Goal: Task Accomplishment & Management: Complete application form

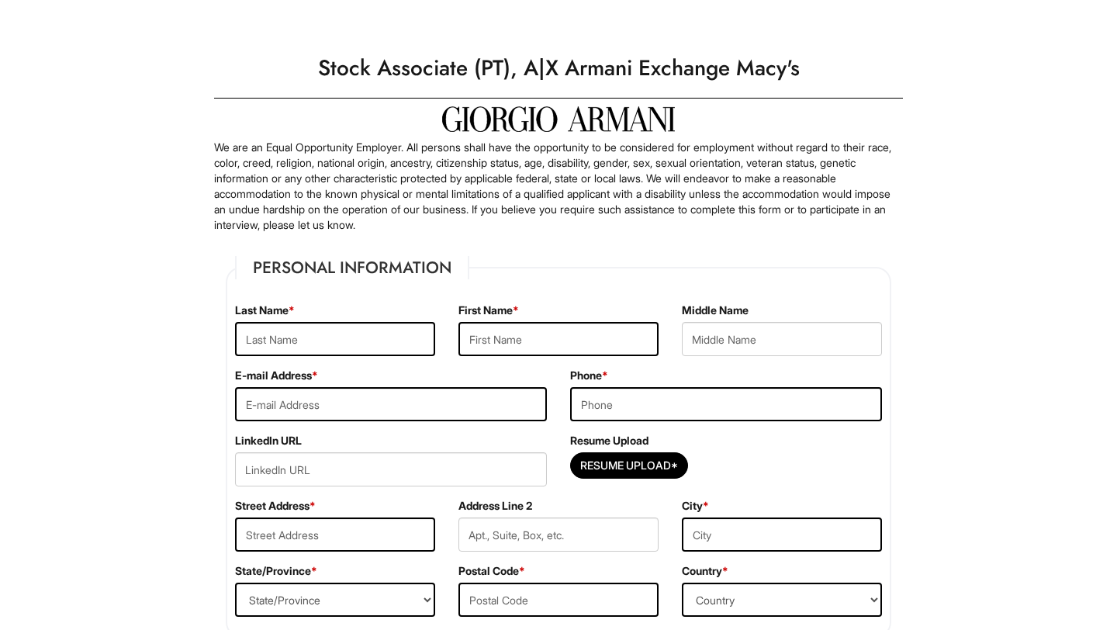
click at [597, 451] on div "Resume Upload Resume Upload*" at bounding box center [726, 465] width 335 height 65
click at [597, 462] on input "Resume Upload*" at bounding box center [629, 465] width 116 height 25
type input "C:\fakepath\Teddy Zeleke Resume.pdf"
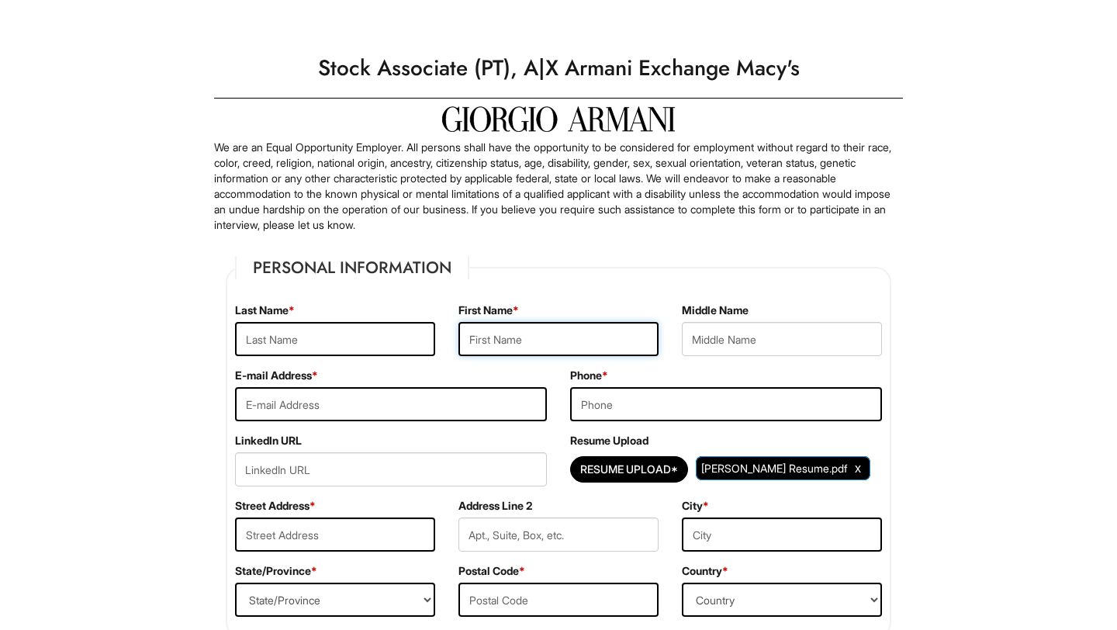
click at [521, 337] on input "text" at bounding box center [558, 339] width 200 height 34
type input "Teddy"
click at [325, 337] on input "text" at bounding box center [335, 339] width 200 height 34
type input "Zeleke"
click at [287, 392] on input "email" at bounding box center [391, 404] width 312 height 34
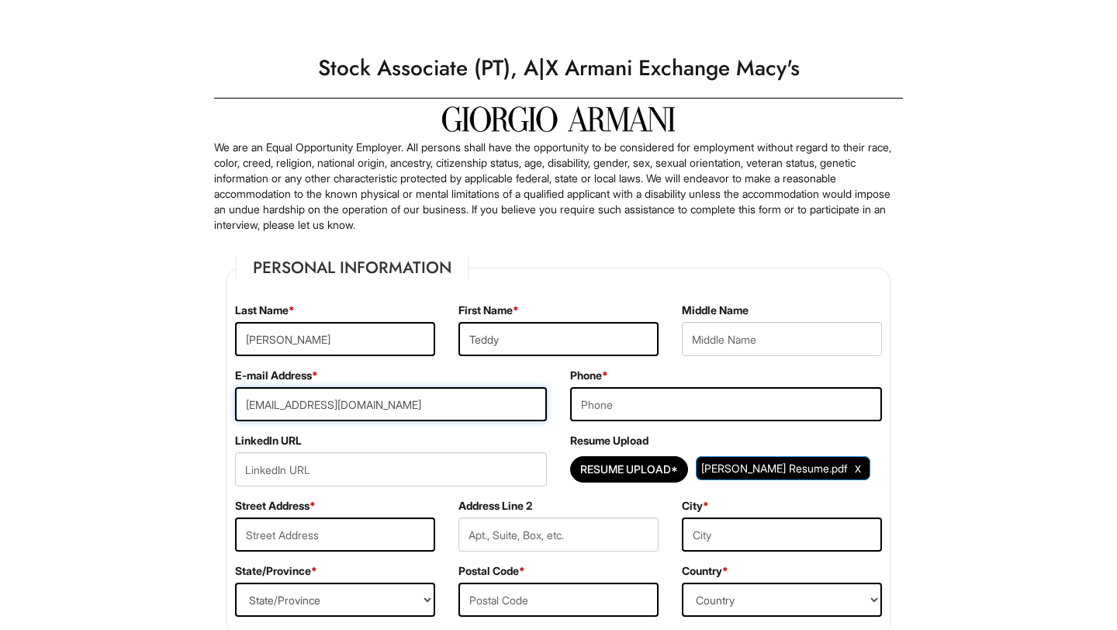
type input "teddyzeleke83@gmail.com"
click at [581, 410] on input "tel" at bounding box center [726, 404] width 312 height 34
type input "8622261056"
type input "70 Pointview Pkwy"
type input "Wayne"
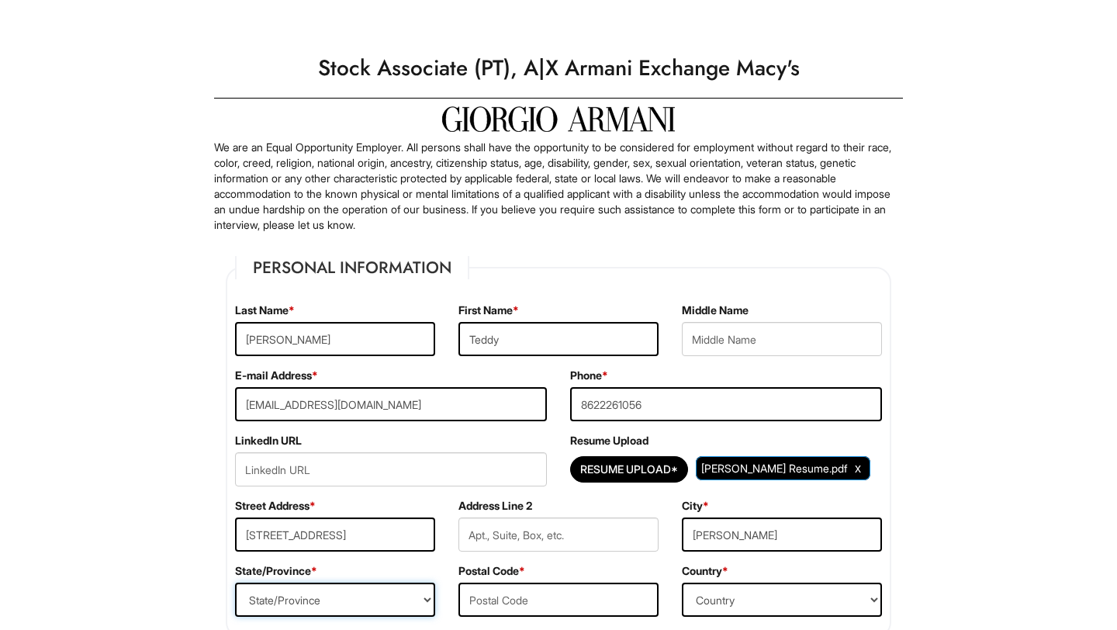
select select "NJ"
type input "07470"
select select "United States of America"
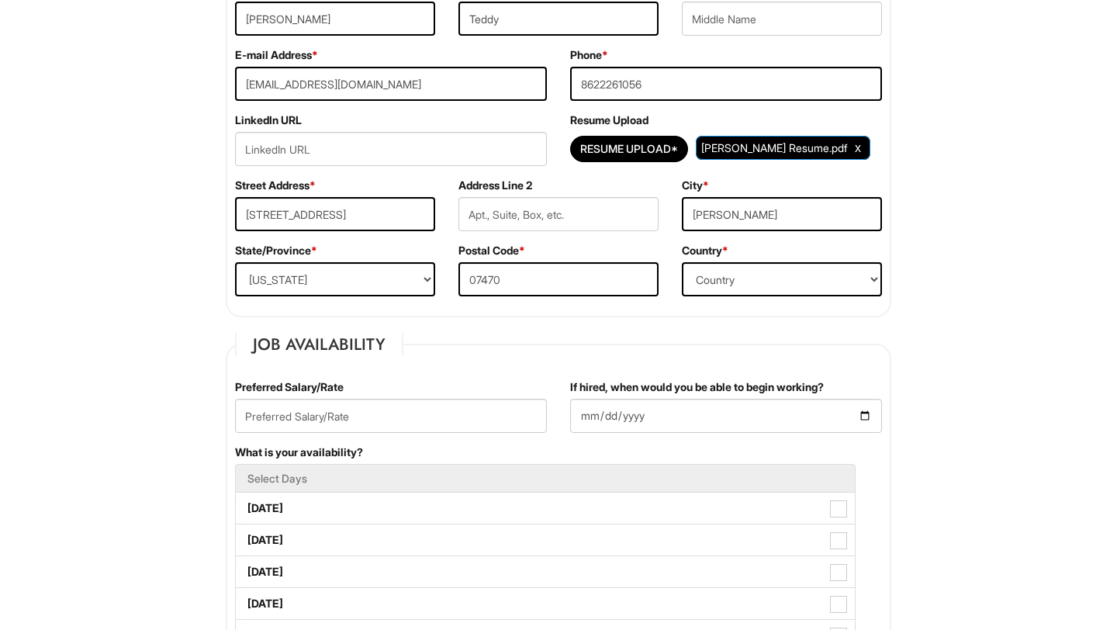
scroll to position [322, 0]
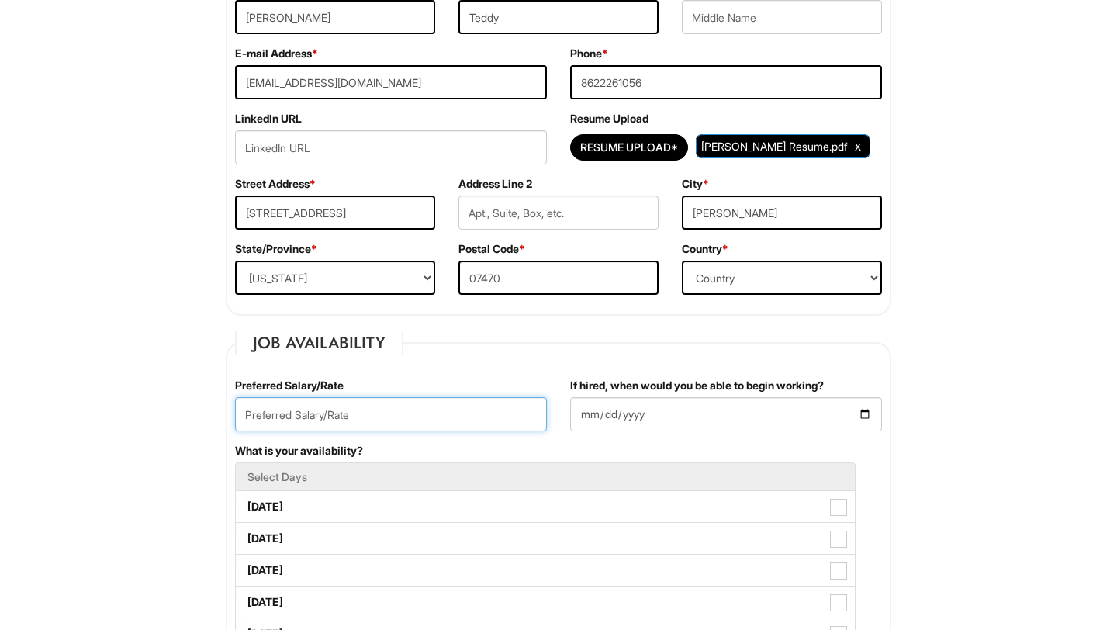
click at [355, 413] on input "text" at bounding box center [391, 414] width 312 height 34
type input "15.49"
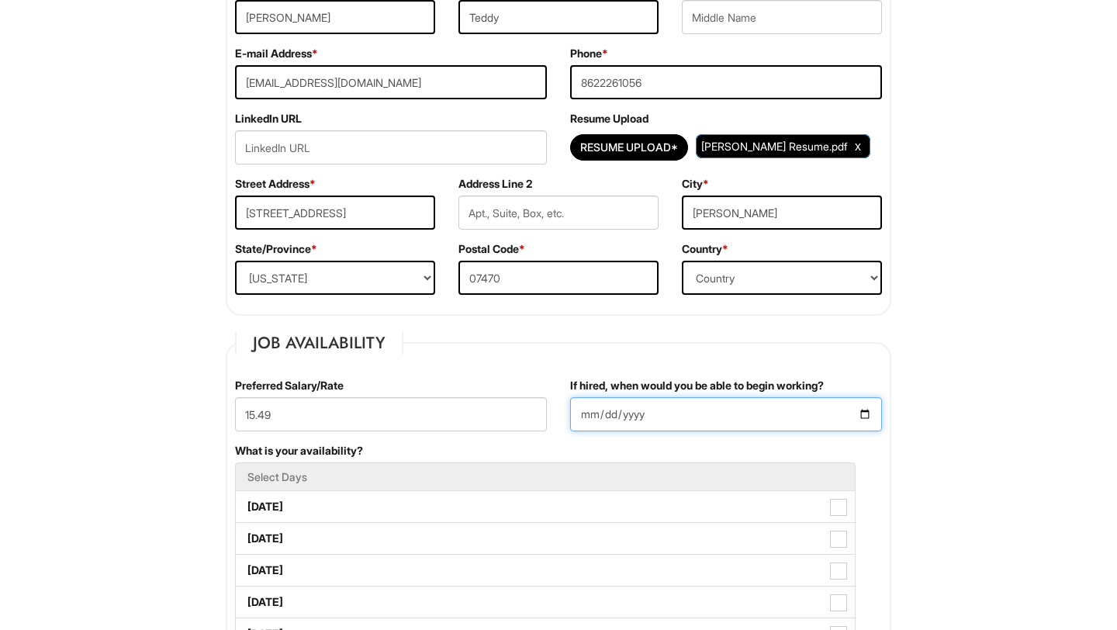
click at [863, 413] on input "If hired, when would you be able to begin working?" at bounding box center [726, 414] width 312 height 34
type input "2025-09-02"
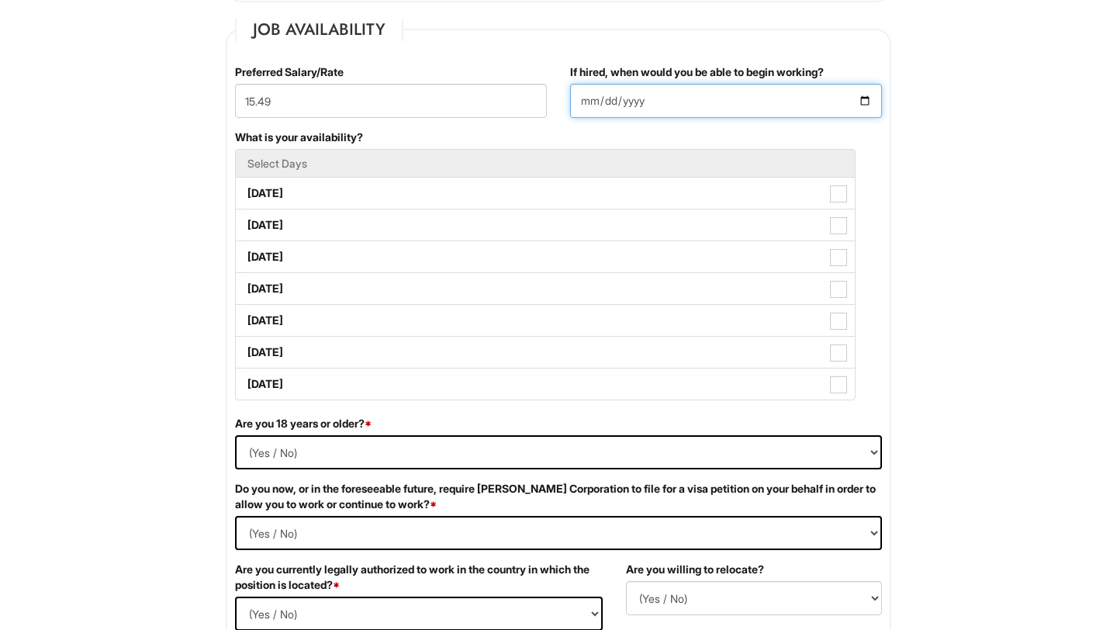
scroll to position [642, 0]
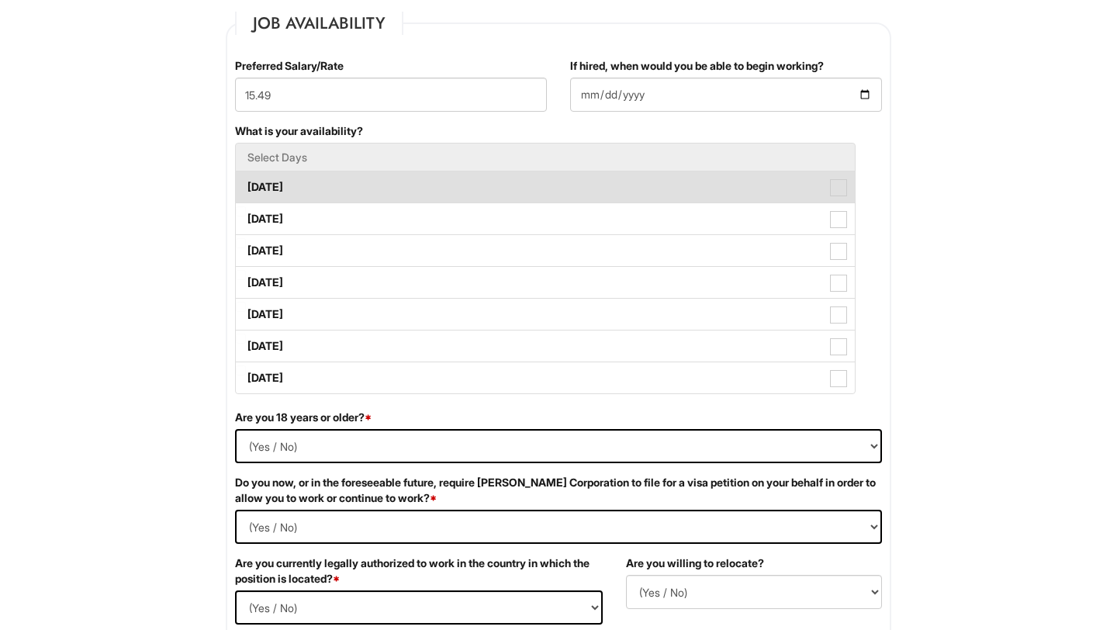
click at [838, 189] on span at bounding box center [838, 187] width 17 height 17
click at [246, 185] on Available_Monday "Monday" at bounding box center [241, 180] width 10 height 10
checkbox Available_Monday "true"
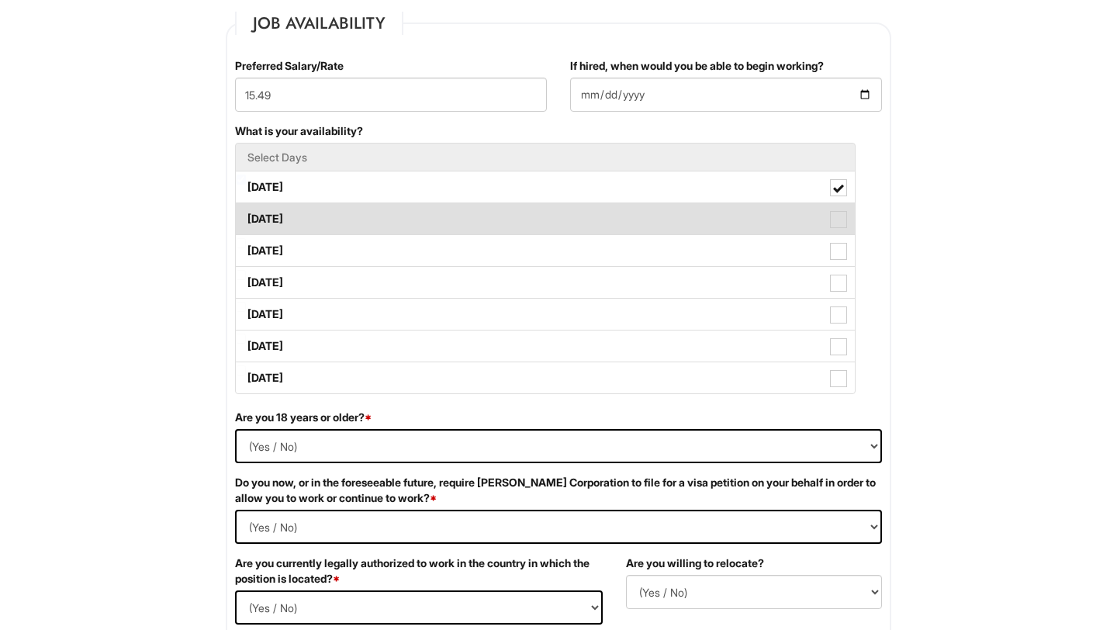
click at [837, 209] on label "Tuesday" at bounding box center [545, 218] width 619 height 31
click at [246, 209] on Available_Tuesday "Tuesday" at bounding box center [241, 211] width 10 height 10
checkbox Available_Tuesday "true"
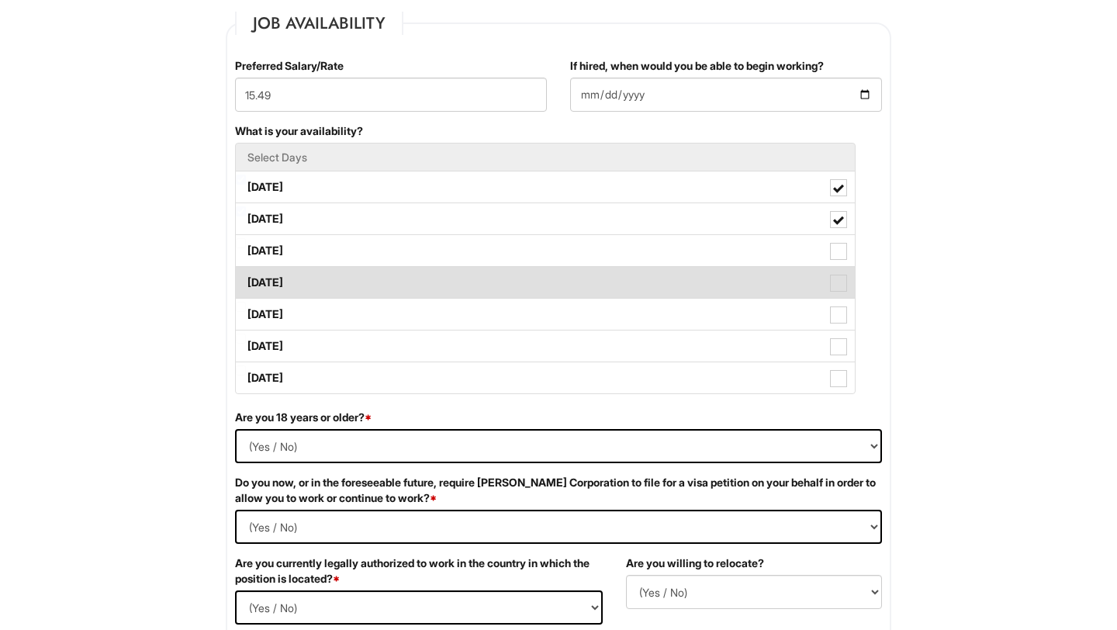
click at [838, 272] on label "Thursday" at bounding box center [545, 282] width 619 height 31
click at [246, 272] on Available_Thursday "Thursday" at bounding box center [241, 275] width 10 height 10
checkbox Available_Thursday "true"
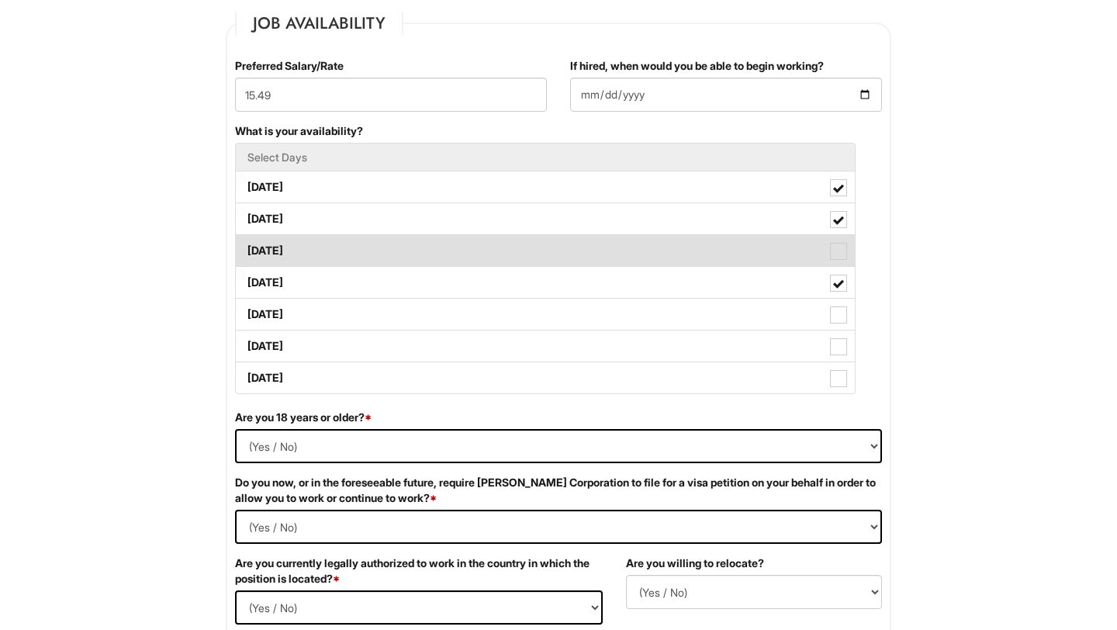
click at [836, 265] on label "Wednesday" at bounding box center [545, 250] width 619 height 31
click at [246, 248] on Available_Wednesday "Wednesday" at bounding box center [241, 243] width 10 height 10
checkbox Available_Wednesday "true"
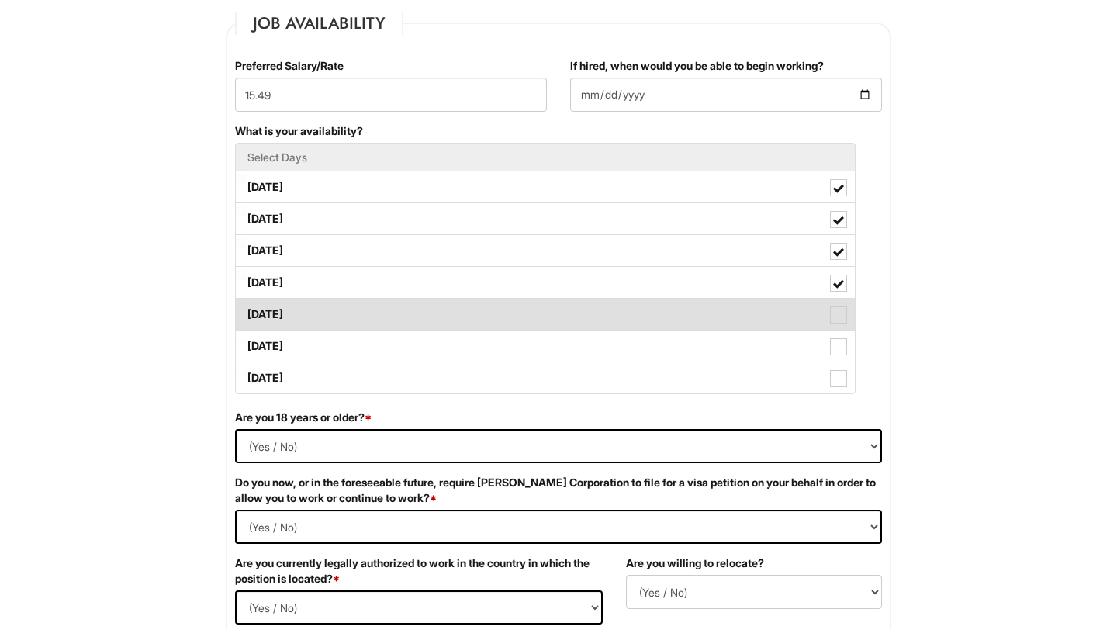
click at [842, 310] on span at bounding box center [838, 314] width 17 height 17
click at [246, 310] on Available_Friday "Friday" at bounding box center [241, 307] width 10 height 10
checkbox Available_Friday "true"
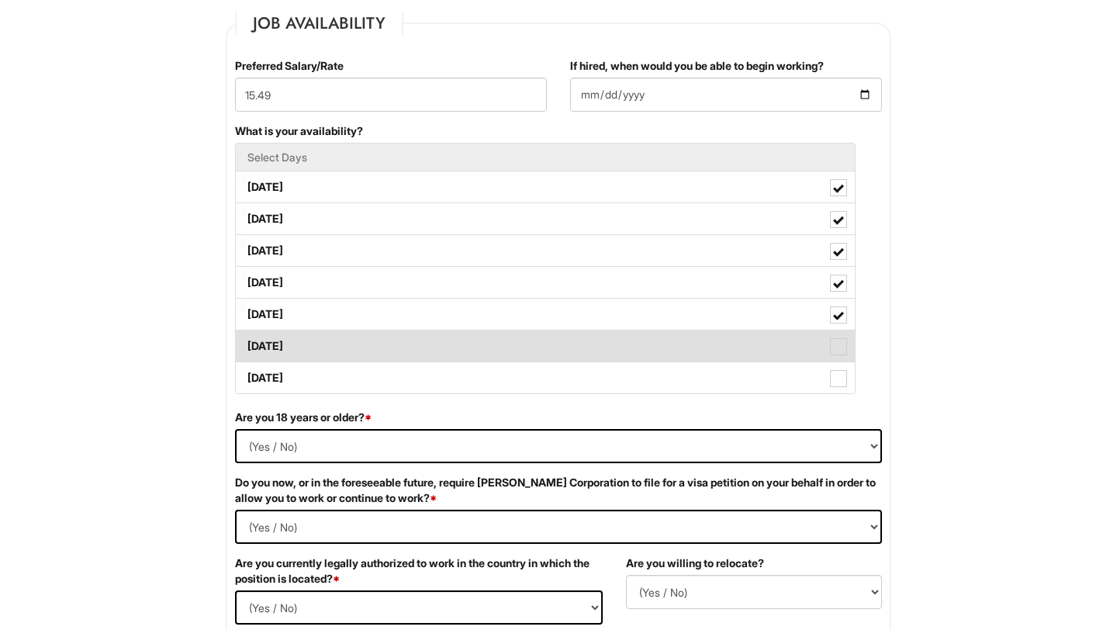
click at [842, 336] on label "Saturday" at bounding box center [545, 345] width 619 height 31
click at [246, 336] on Available_Saturday "Saturday" at bounding box center [241, 339] width 10 height 10
checkbox Available_Saturday "true"
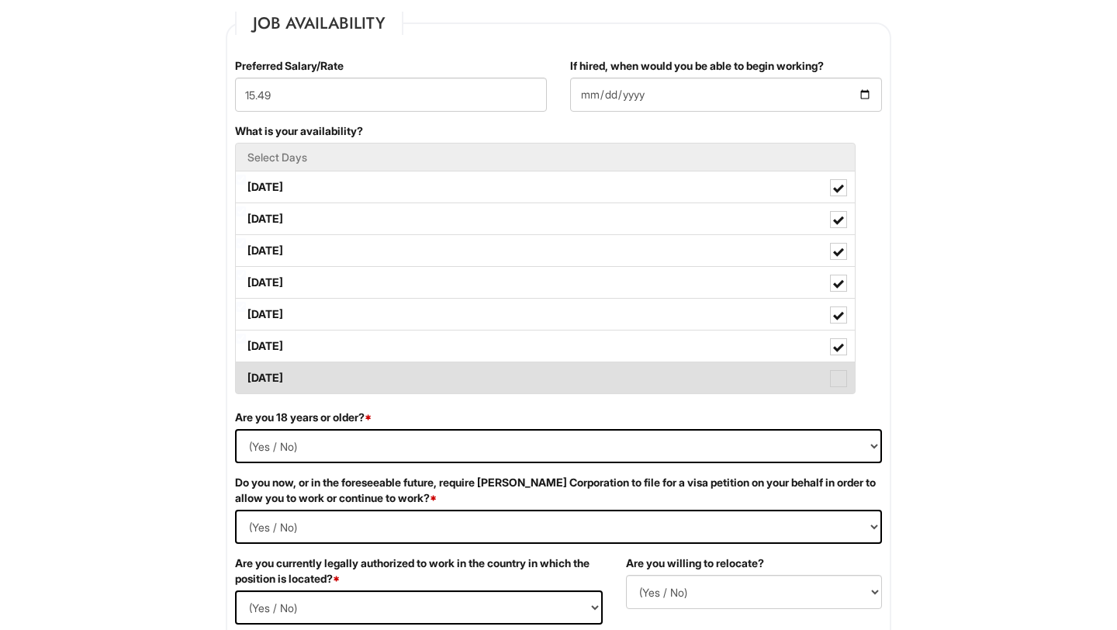
click at [840, 365] on label "Sunday" at bounding box center [545, 377] width 619 height 31
click at [246, 365] on Available_Sunday "Sunday" at bounding box center [241, 370] width 10 height 10
checkbox Available_Sunday "true"
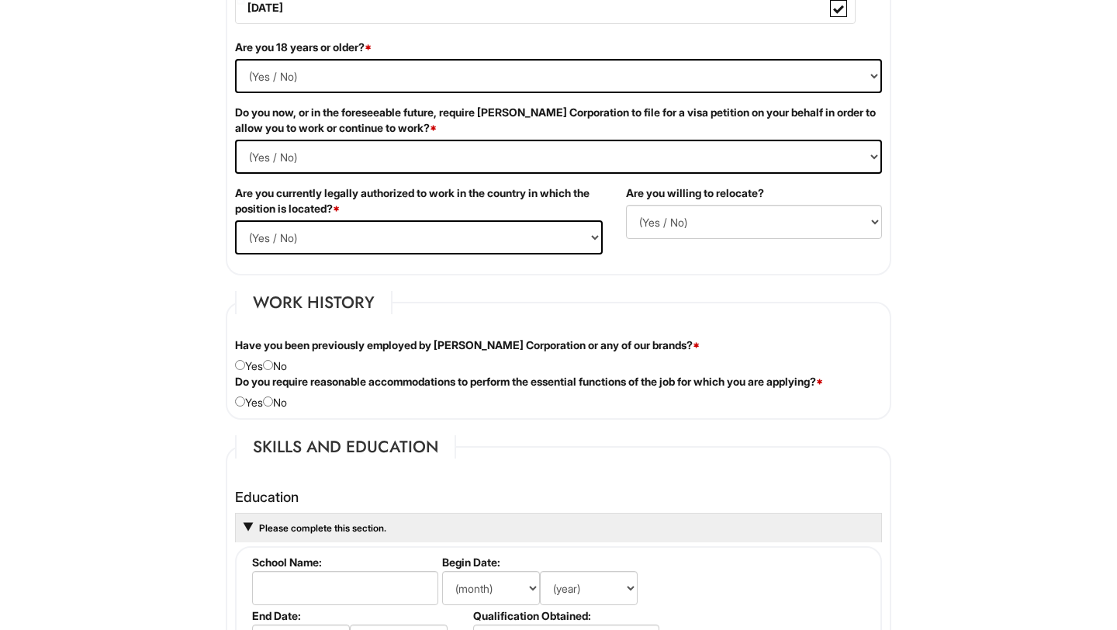
scroll to position [1012, 0]
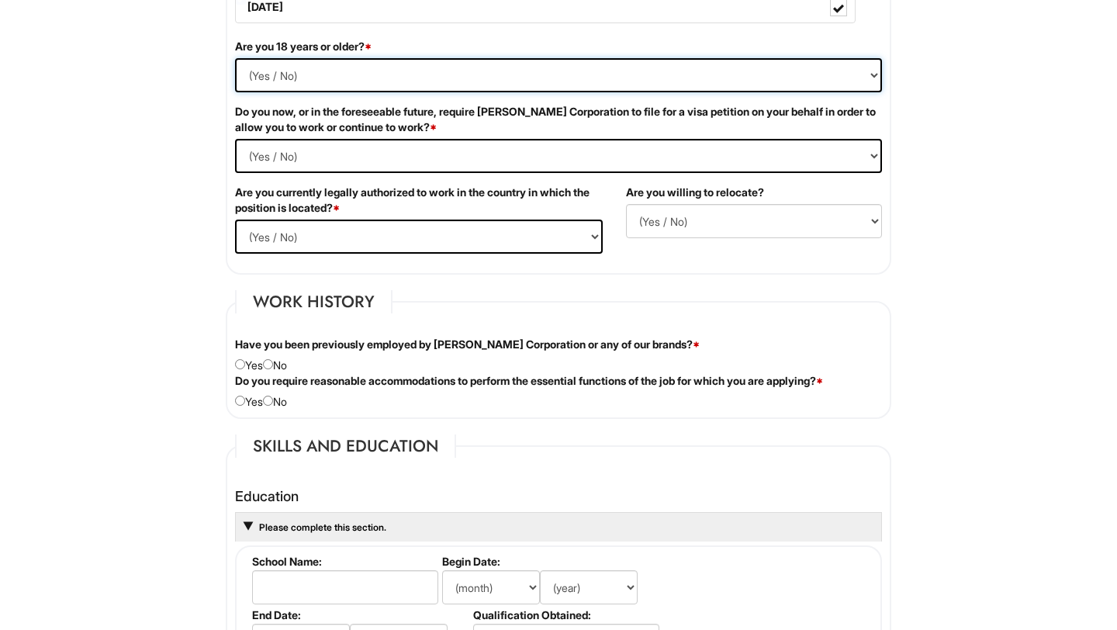
click at [811, 81] on select "(Yes / No) Yes No" at bounding box center [558, 75] width 647 height 34
select select "Yes"
click at [277, 144] on Required "(Yes / No) Yes No" at bounding box center [558, 156] width 647 height 34
select Required "No"
click at [296, 230] on select "(Yes / No) Yes No" at bounding box center [419, 237] width 368 height 34
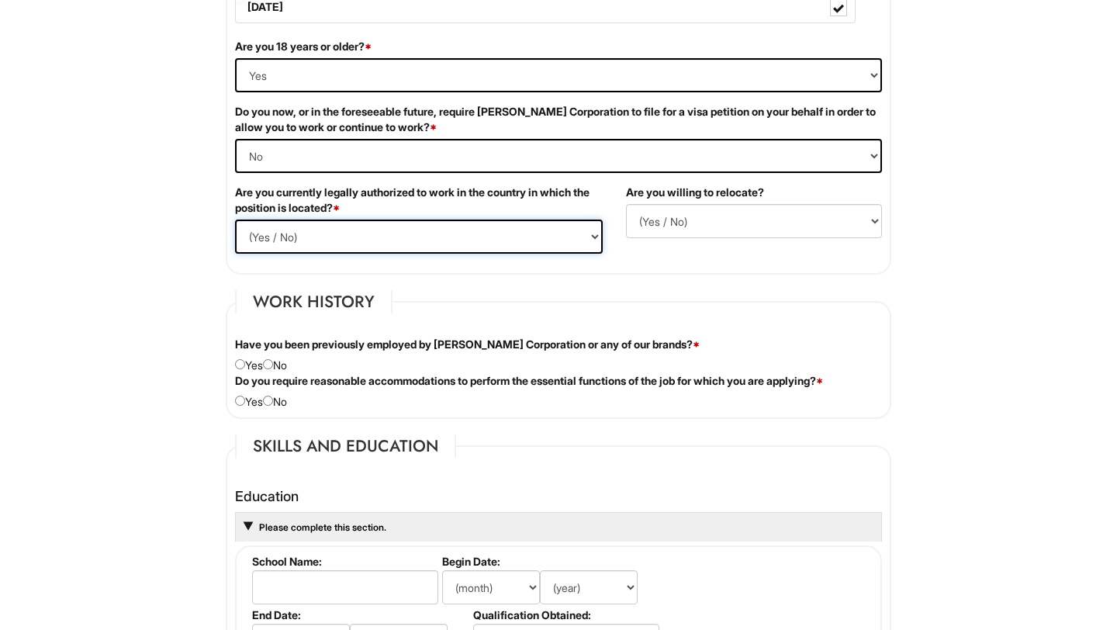
select select "Yes"
click at [662, 218] on select "(Yes / No) No Yes" at bounding box center [754, 221] width 256 height 34
select select "Y"
click at [272, 359] on input "radio" at bounding box center [268, 364] width 10 height 10
radio input "true"
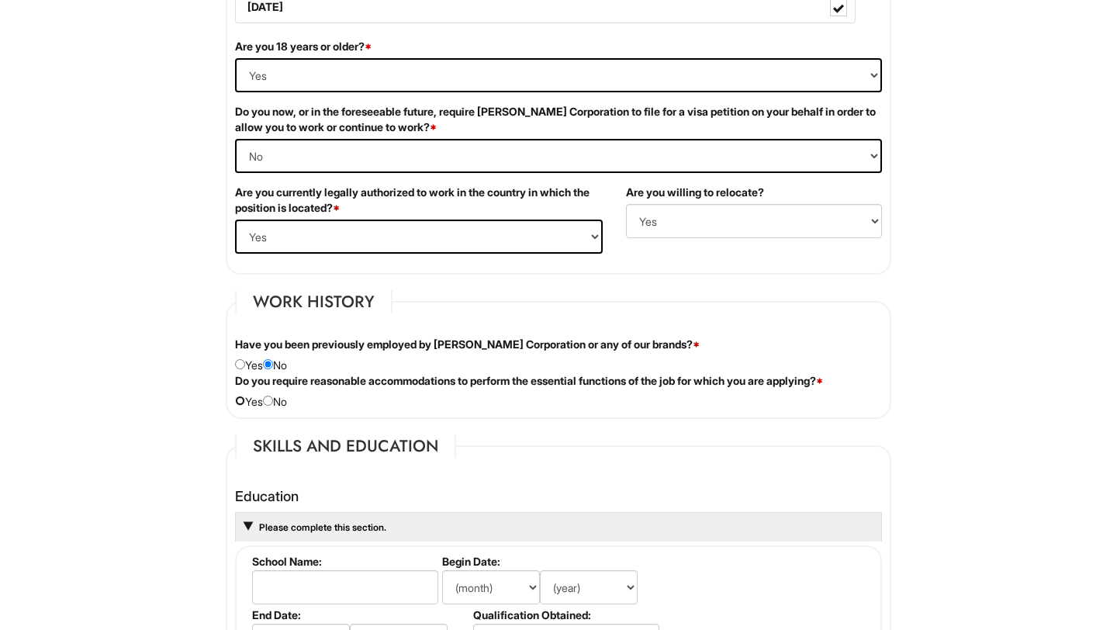
click at [244, 403] on input "radio" at bounding box center [240, 401] width 10 height 10
radio input "true"
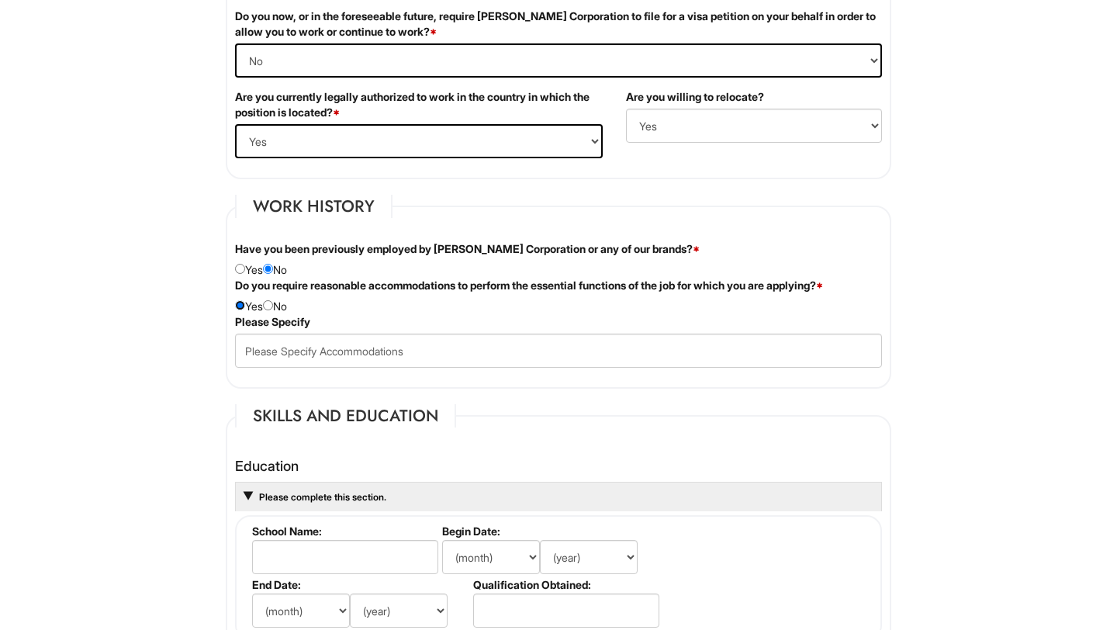
scroll to position [1112, 0]
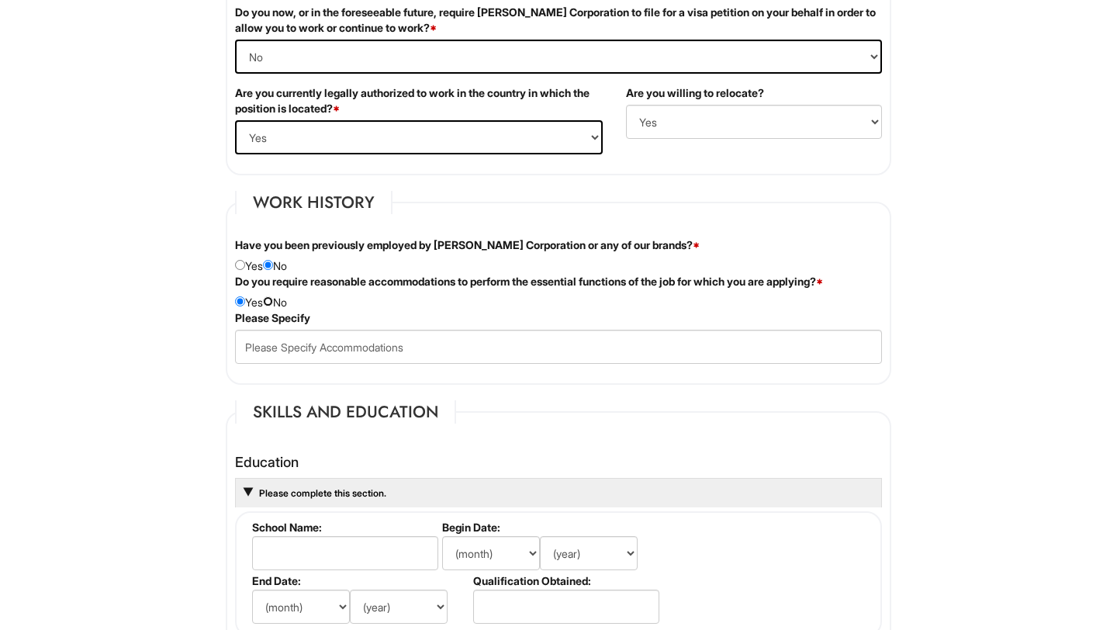
click at [273, 301] on input "radio" at bounding box center [268, 301] width 10 height 10
radio input "true"
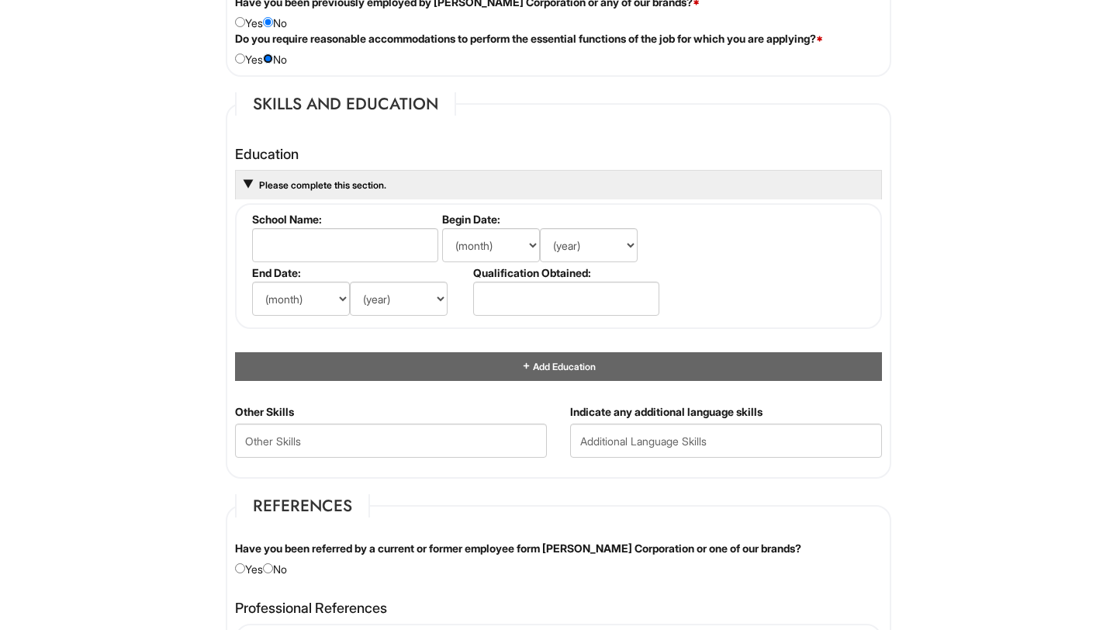
scroll to position [1357, 0]
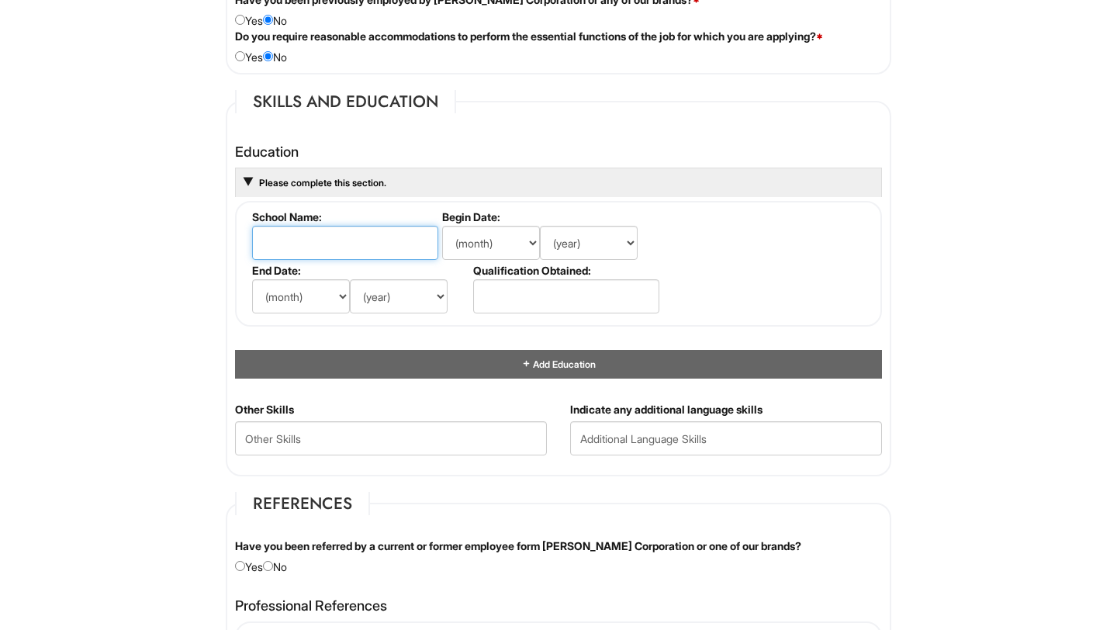
click at [296, 240] on input "text" at bounding box center [345, 243] width 186 height 34
type input "Wayne High School"
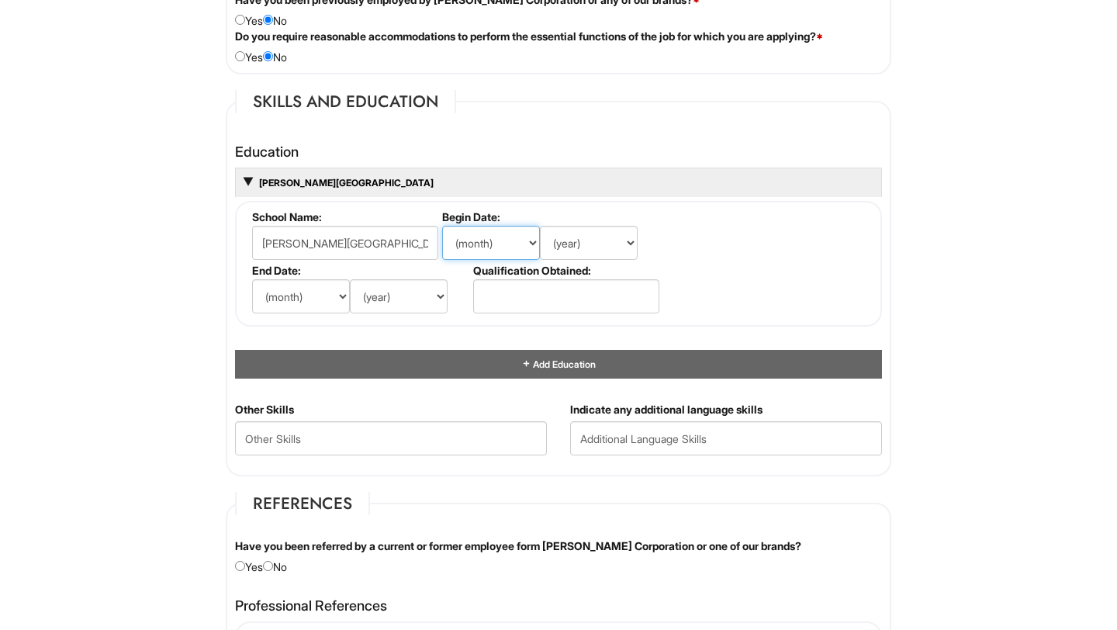
click at [476, 234] on select "(month) Jan Feb Mar Apr May Jun Jul Aug Sep Oct Nov Dec" at bounding box center [491, 243] width 98 height 34
select select "9"
click at [558, 250] on select "(year) 2029 2028 2027 2026 2025 2024 2023 2022 2021 2020 2019 2018 2017 2016 20…" at bounding box center [589, 243] width 98 height 34
select select "2018"
click at [310, 296] on select "(month) Jan Feb Mar Apr May Jun Jul Aug Sep Oct Nov Dec" at bounding box center [301, 296] width 98 height 34
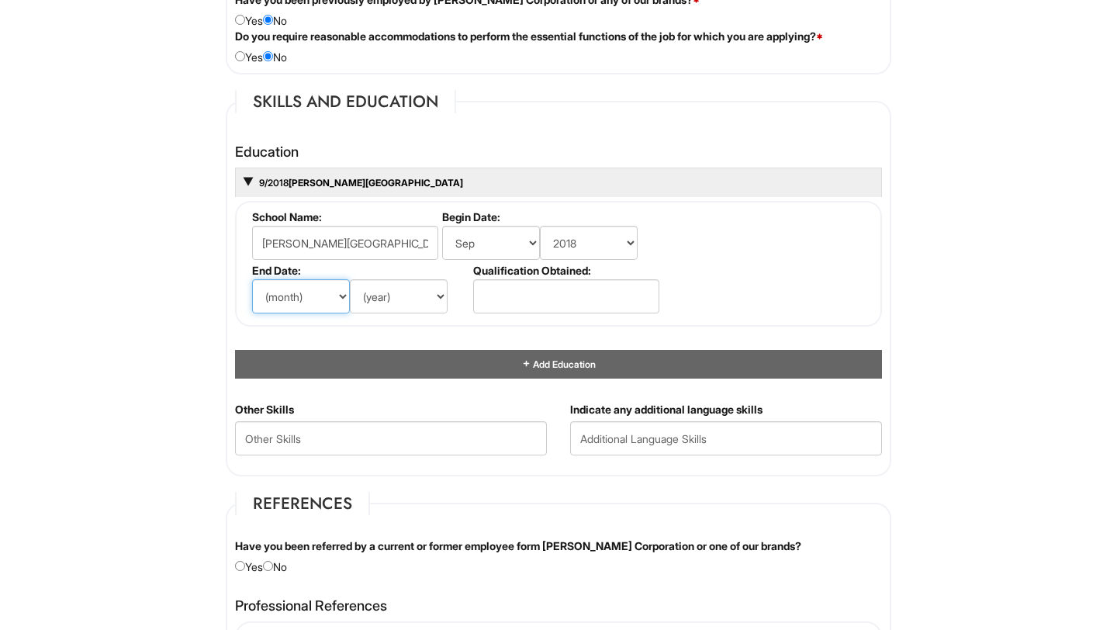
select select "6"
click at [364, 298] on select "(year) 2029 2028 2027 2026 2025 2024 2023 2022 2021 2020 2019 2018 2017 2016 20…" at bounding box center [399, 296] width 98 height 34
select select "2022"
click at [479, 303] on input "text" at bounding box center [566, 296] width 186 height 34
type input "High School Diploma"
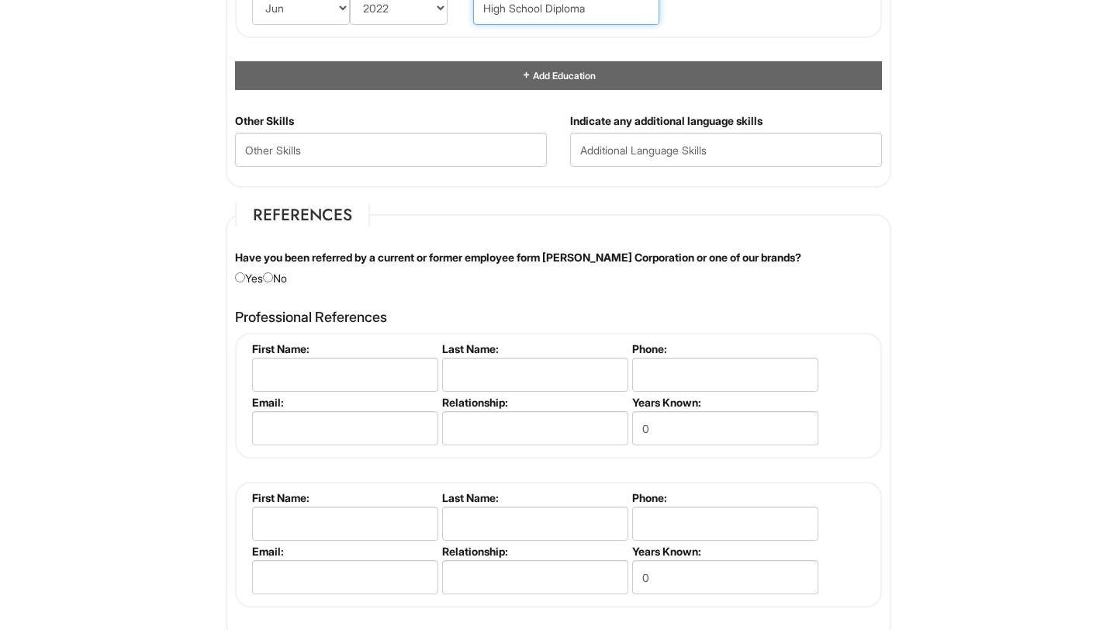
scroll to position [1650, 0]
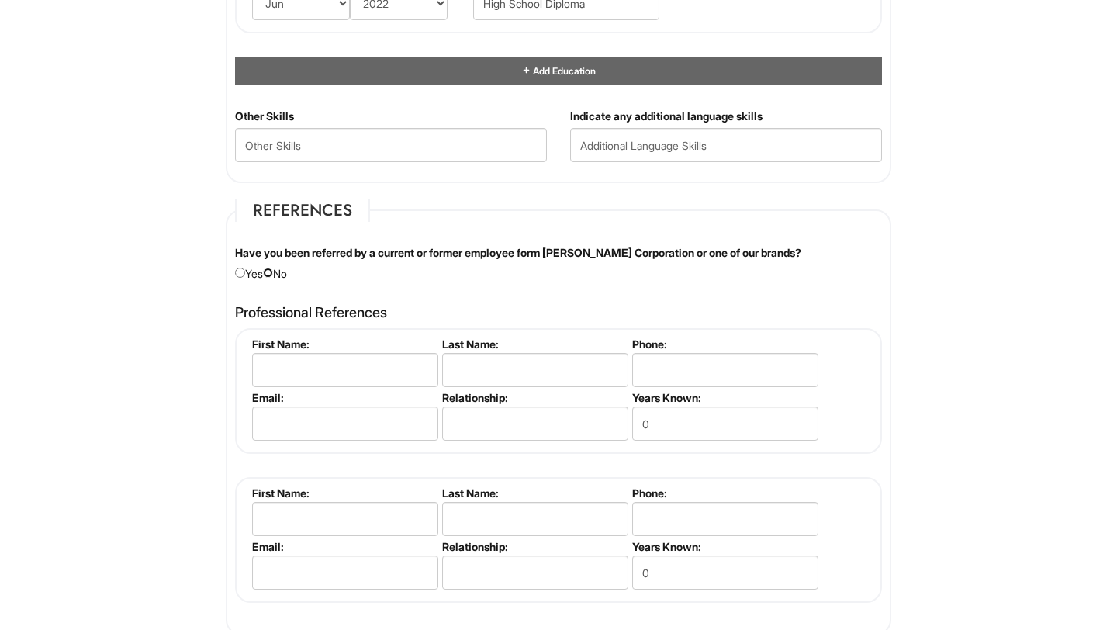
click at [273, 268] on input "radio" at bounding box center [268, 273] width 10 height 10
radio input "true"
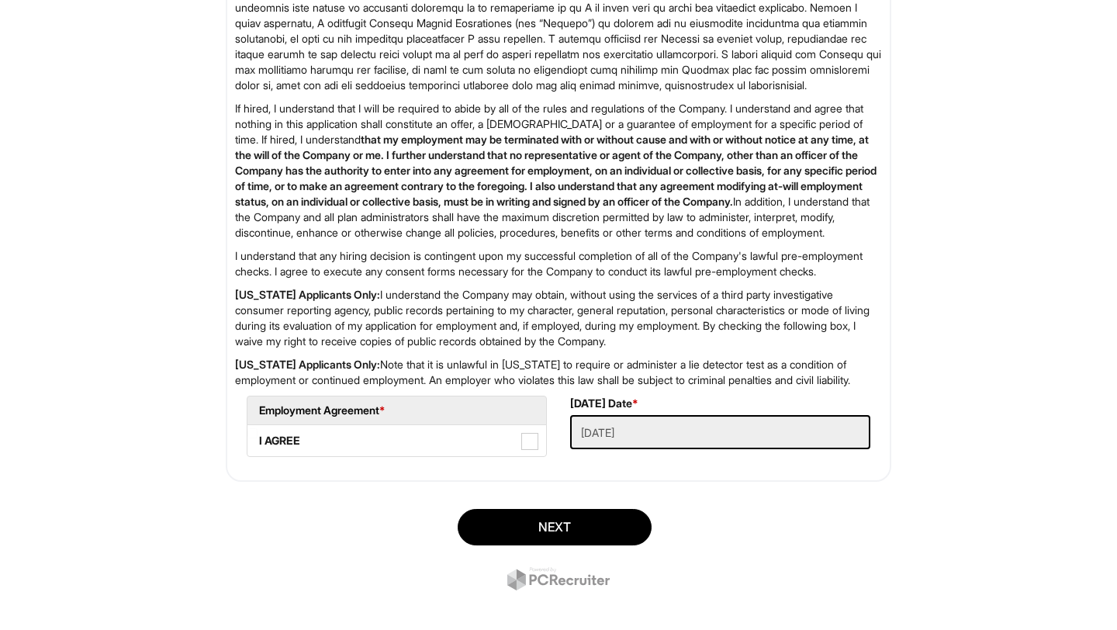
scroll to position [2462, 0]
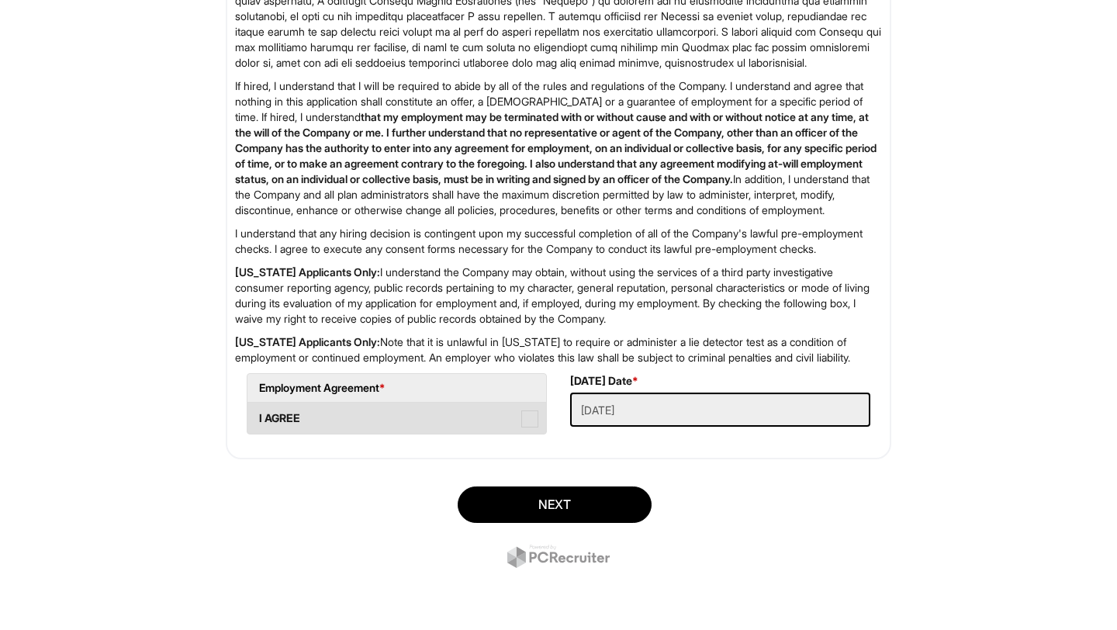
click at [540, 416] on label "I AGREE" at bounding box center [396, 418] width 299 height 31
click at [258, 416] on AGREE "I AGREE" at bounding box center [252, 411] width 10 height 10
checkbox AGREE "true"
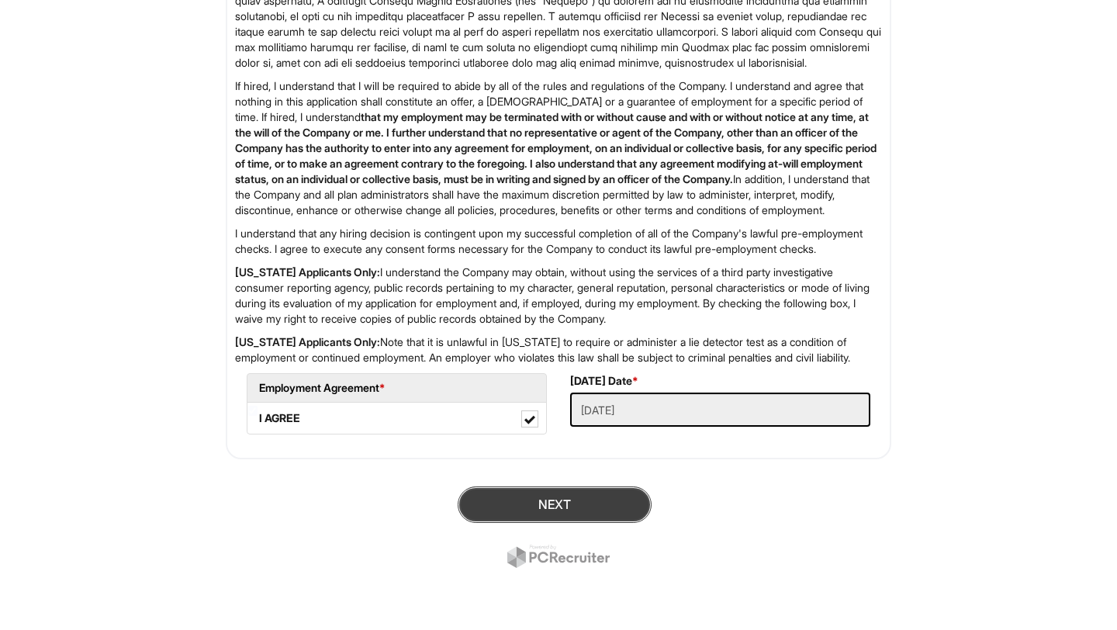
click at [548, 491] on button "Next" at bounding box center [555, 504] width 194 height 36
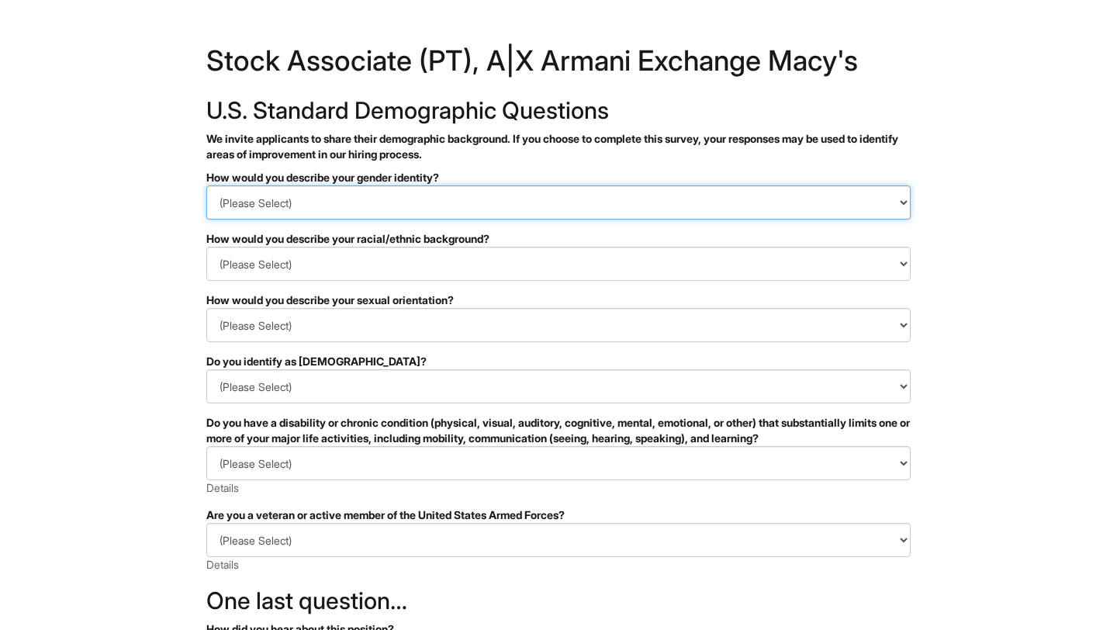
click at [261, 194] on select "(Please Select) Man Woman Non-binary I prefer to self-describe I don't wish to …" at bounding box center [558, 202] width 704 height 34
select select "Man"
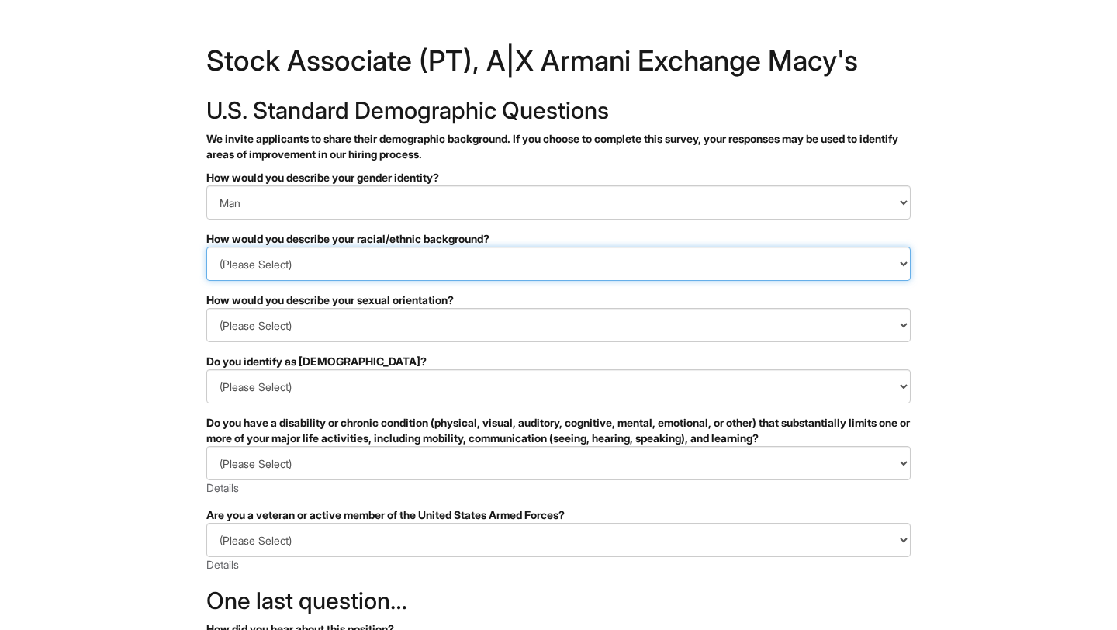
click at [243, 254] on select "(Please Select) Black or of African descent East Asian Hispanic, Latinx or of S…" at bounding box center [558, 264] width 704 height 34
select select "Black or of African descent"
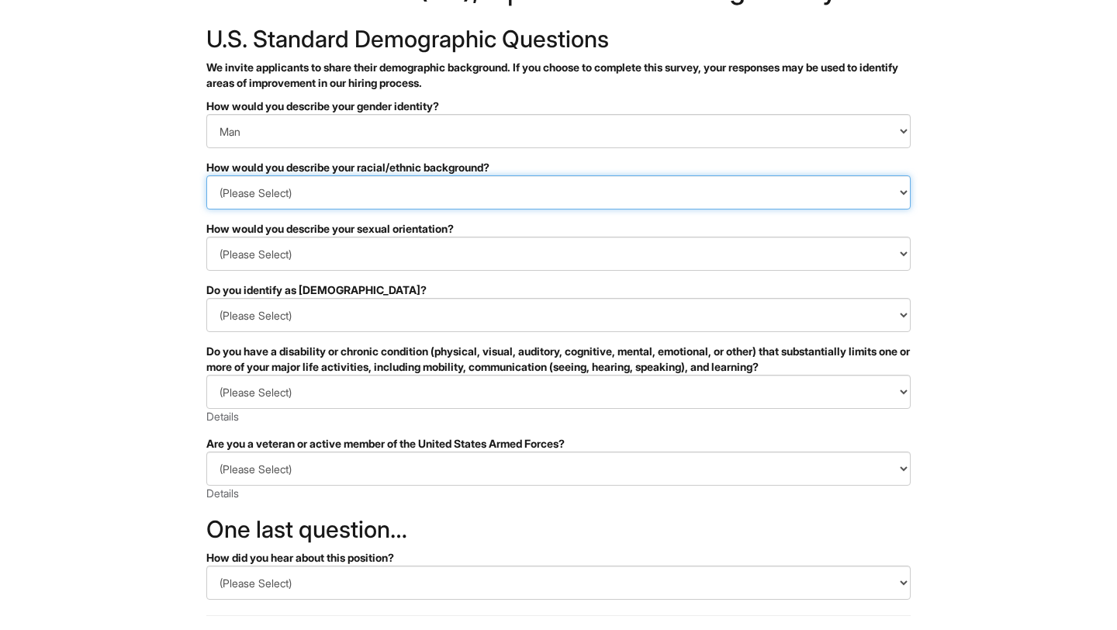
scroll to position [105, 0]
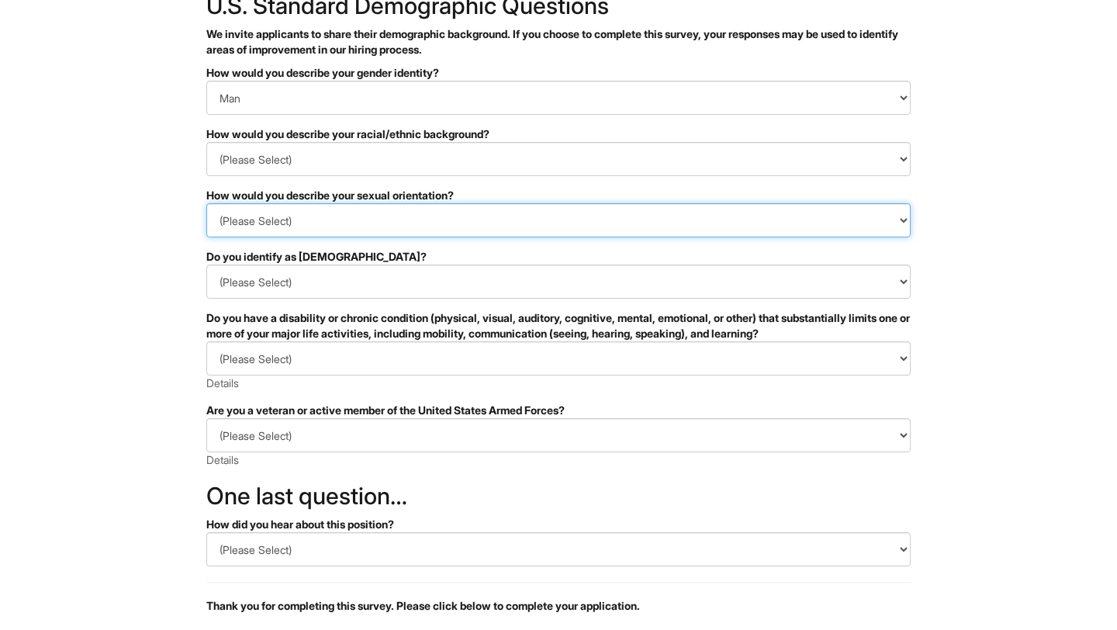
click at [251, 223] on select "(Please Select) Asexual Bisexual and/or pansexual Gay Heterosexual Lesbian Quee…" at bounding box center [558, 220] width 704 height 34
select select "I don't wish to answer"
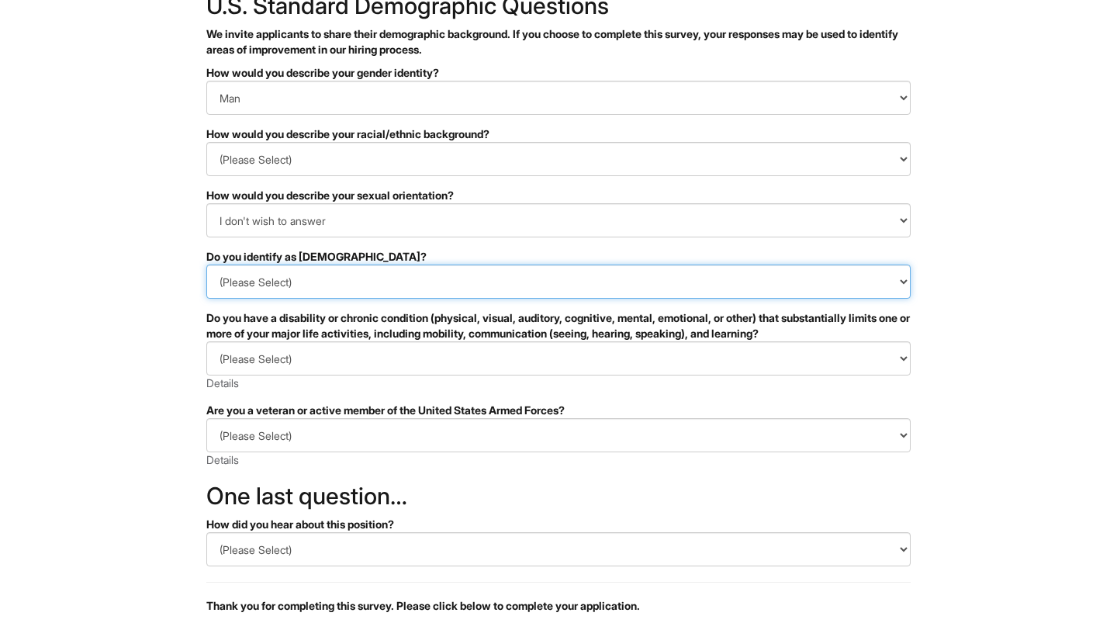
click at [258, 284] on select "(Please Select) Yes No I prefer to self-describe I don't wish to answer" at bounding box center [558, 282] width 704 height 34
select select "No"
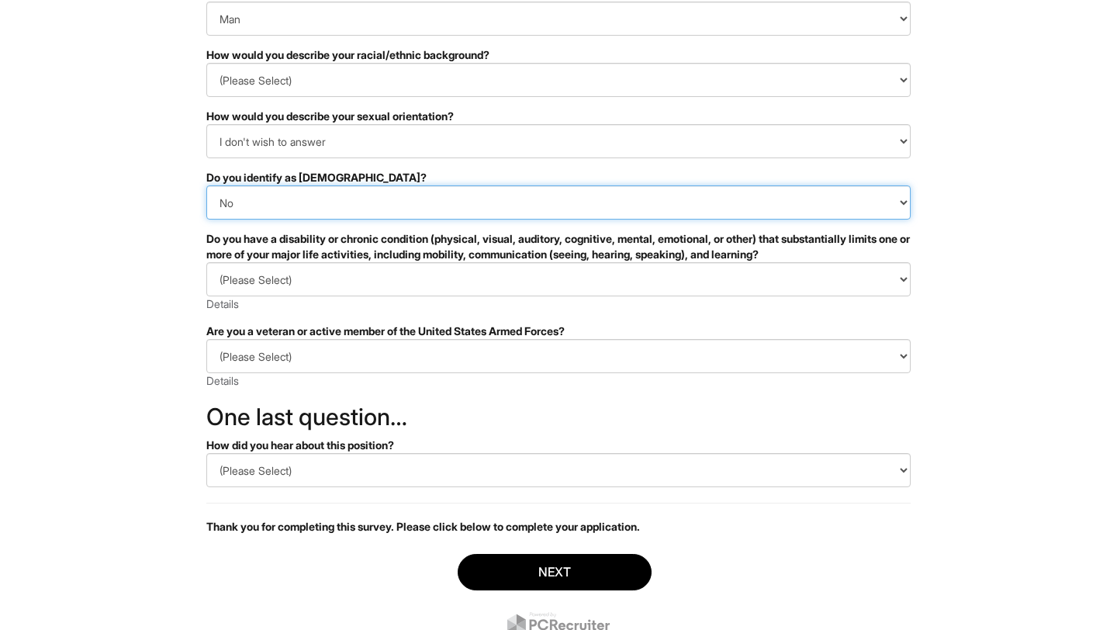
scroll to position [193, 0]
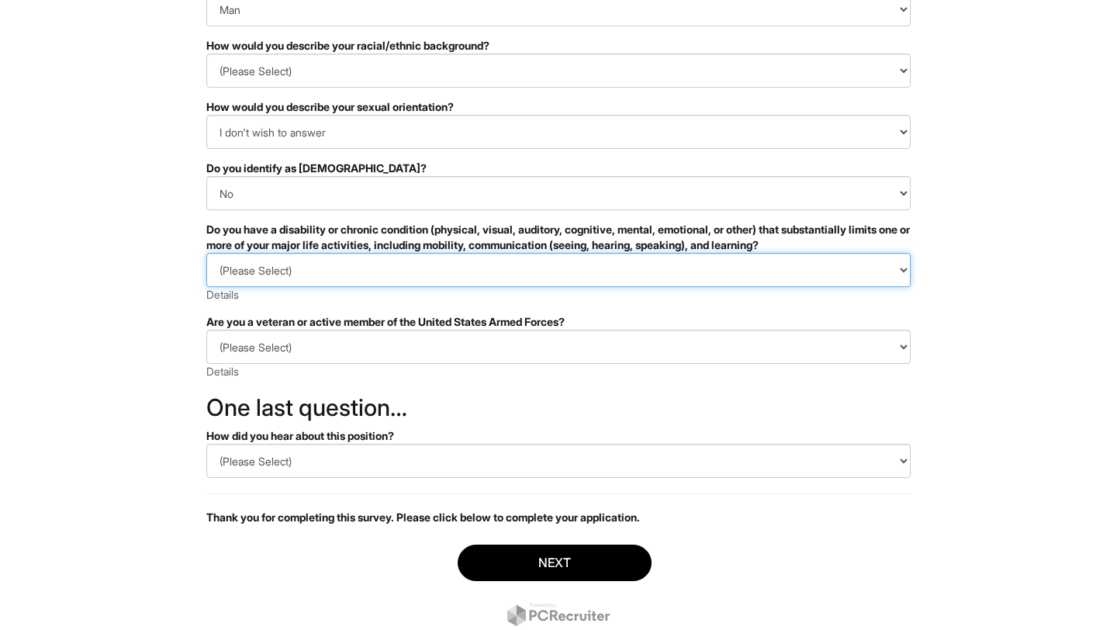
click at [251, 269] on select "(Please Select) YES, I HAVE A DISABILITY (or previously had a disability) NO, I…" at bounding box center [558, 270] width 704 height 34
click at [251, 275] on select "(Please Select) YES, I HAVE A DISABILITY (or previously had a disability) NO, I…" at bounding box center [558, 270] width 704 height 34
select select "I DON'T WISH TO ANSWER"
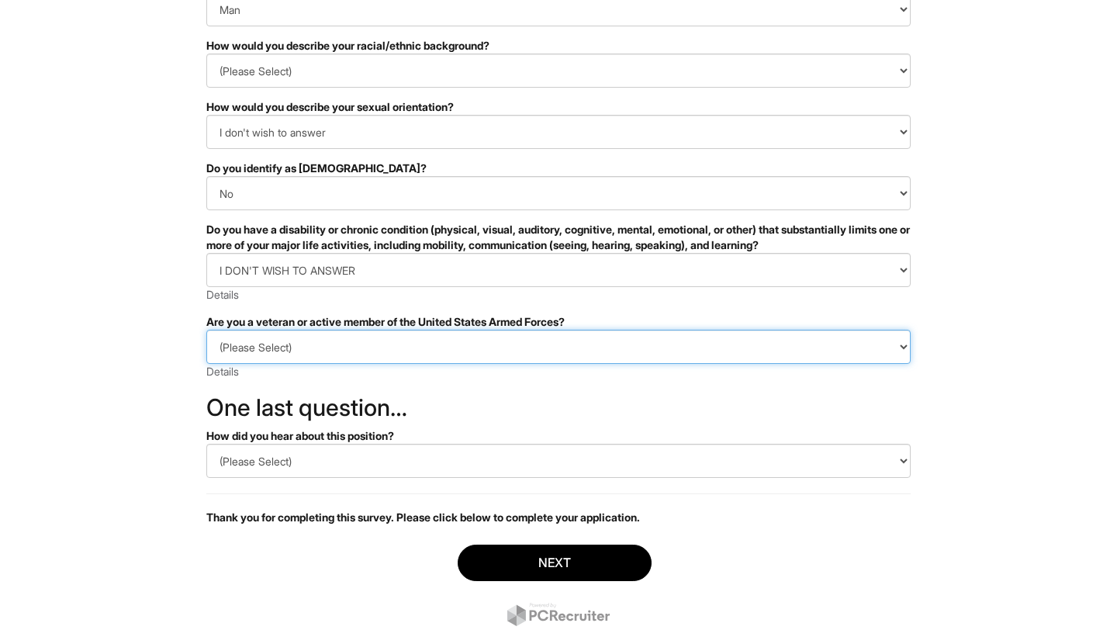
click at [243, 341] on select "(Please Select) I IDENTIFY AS ONE OR MORE OF THE CLASSIFICATIONS OF PROTECTED V…" at bounding box center [558, 347] width 704 height 34
select select "I AM NOT A PROTECTED VETERAN"
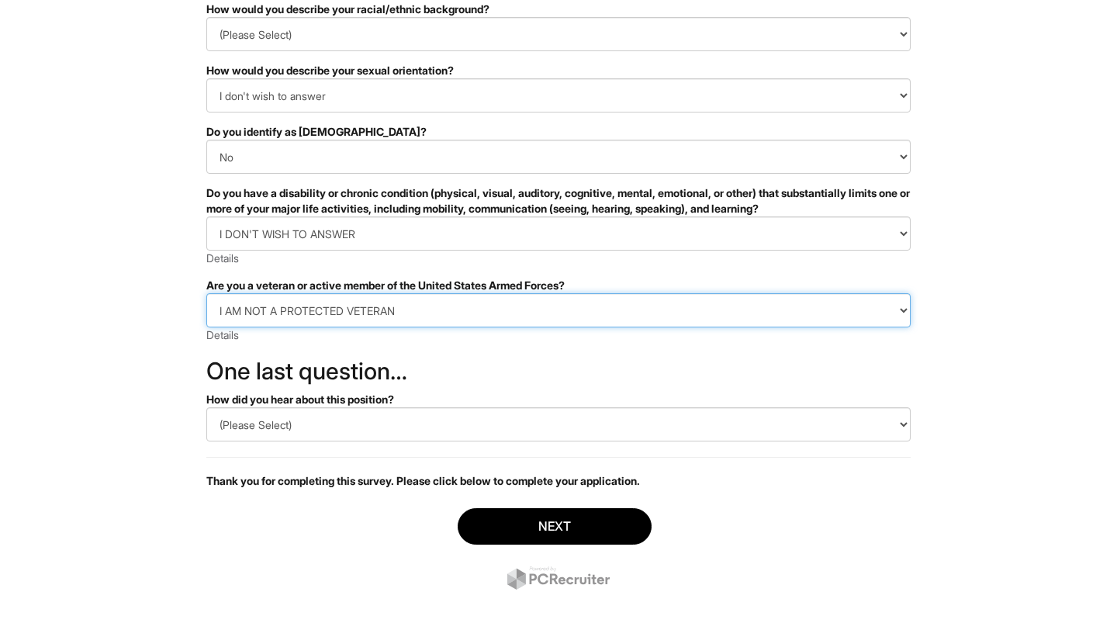
scroll to position [244, 0]
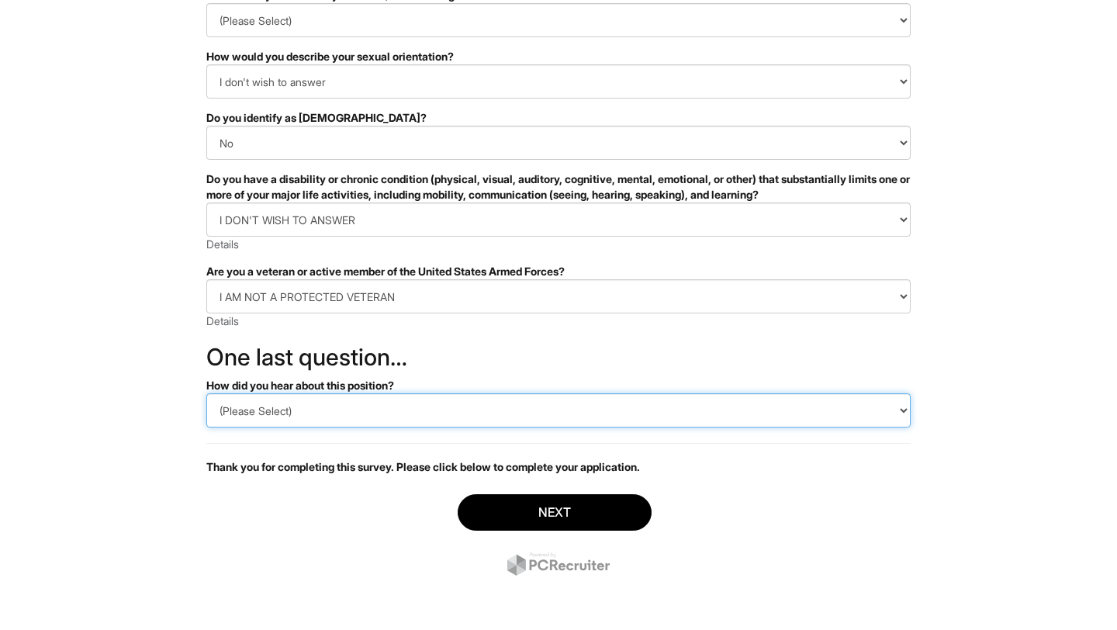
click at [255, 410] on select "(Please Select) CareerBuilder Indeed LinkedIn Monster Referral Other" at bounding box center [558, 410] width 704 height 34
select select "Indeed"
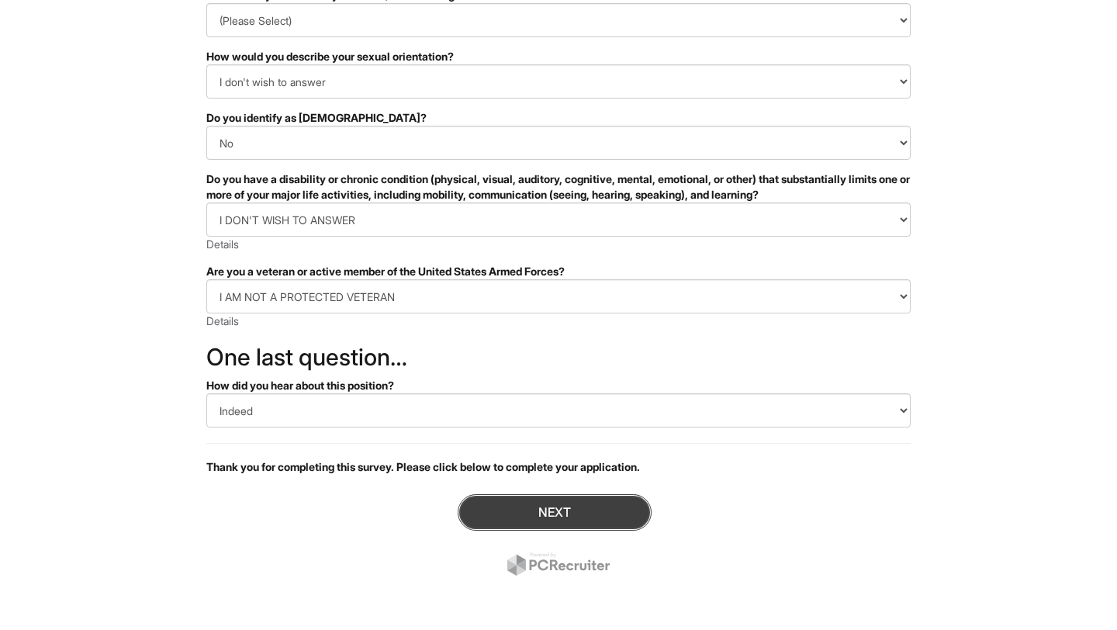
click at [519, 519] on button "Next" at bounding box center [555, 512] width 194 height 36
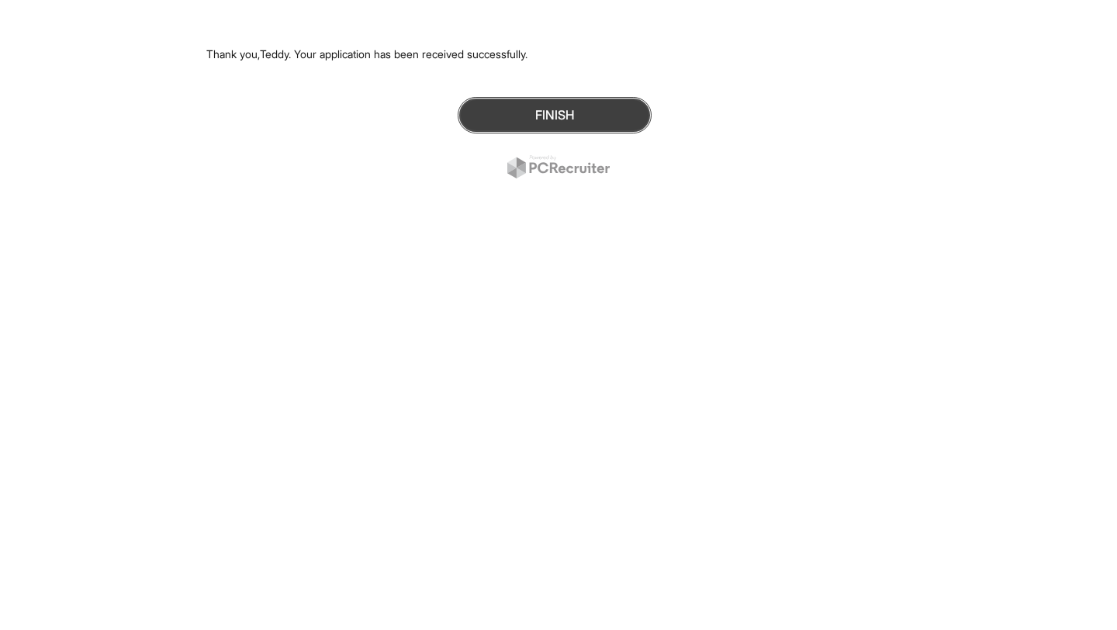
click at [555, 128] on button "Finish" at bounding box center [555, 115] width 194 height 36
